Goal: Browse casually

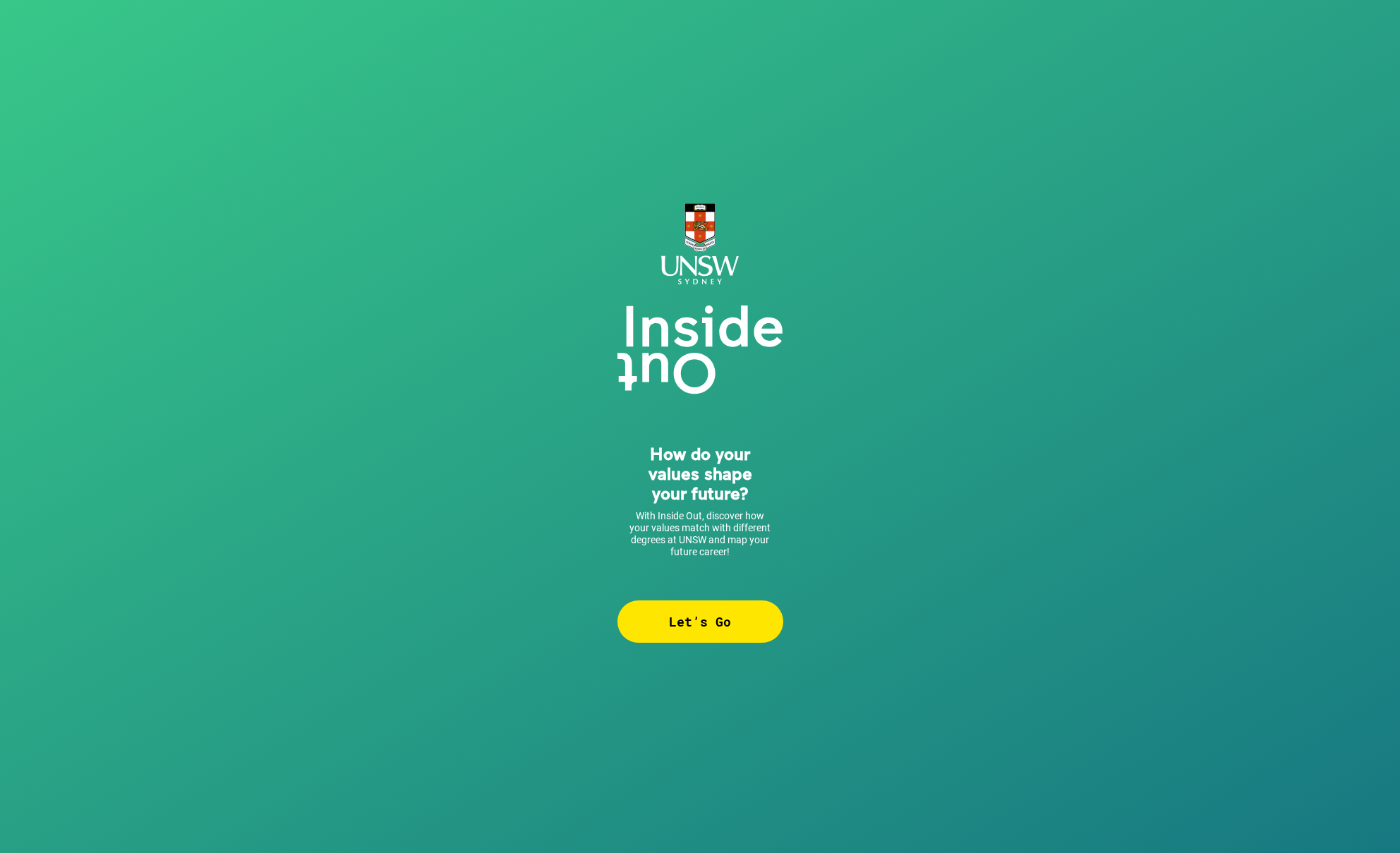
click at [717, 644] on div "How do your values shape your future? With Inside Out, discover how your values…" at bounding box center [700, 426] width 1400 height 853
click at [714, 631] on div "Let’s Go" at bounding box center [700, 622] width 165 height 43
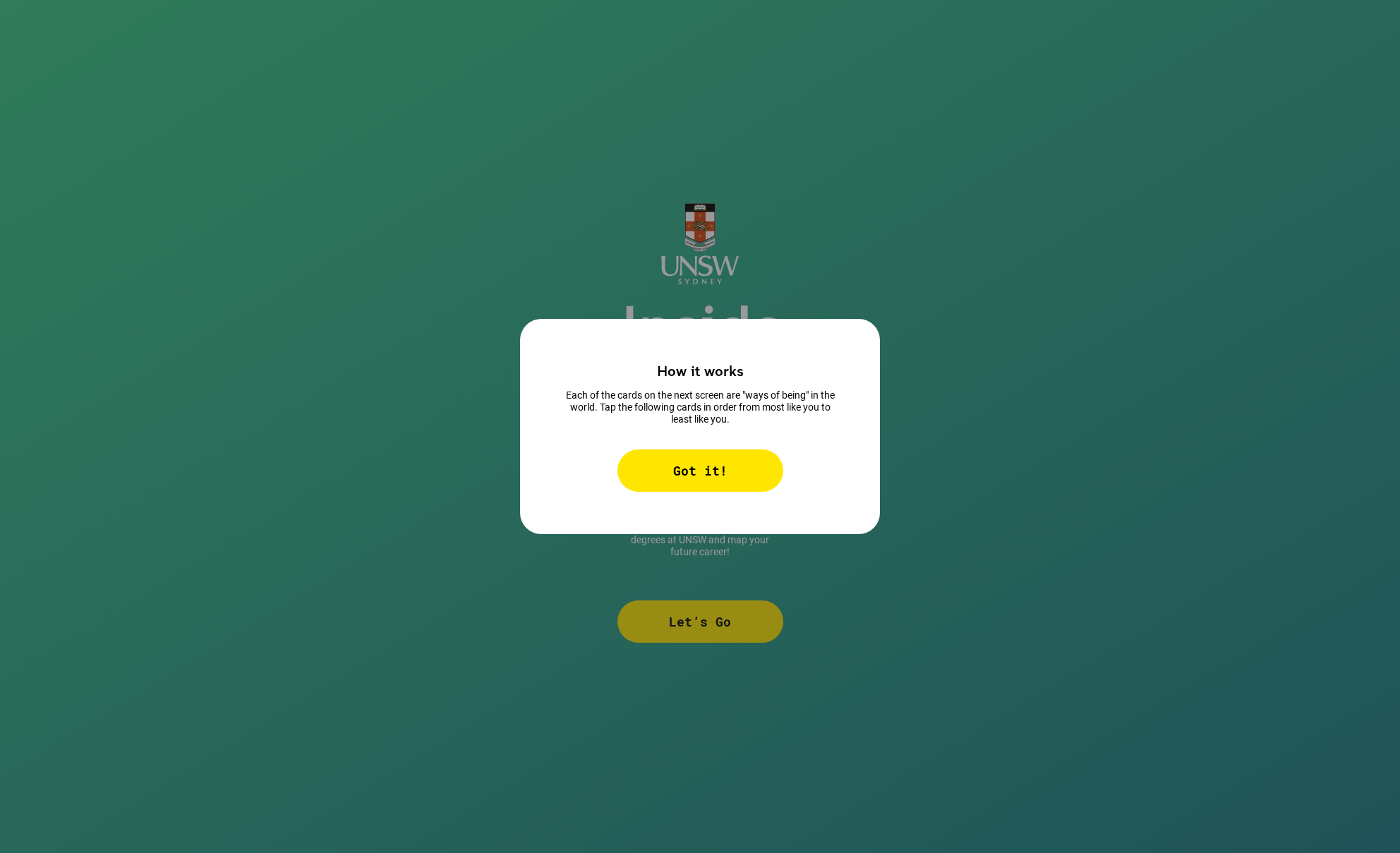
click at [704, 484] on div "Got it!" at bounding box center [700, 471] width 165 height 43
